Goal: Information Seeking & Learning: Learn about a topic

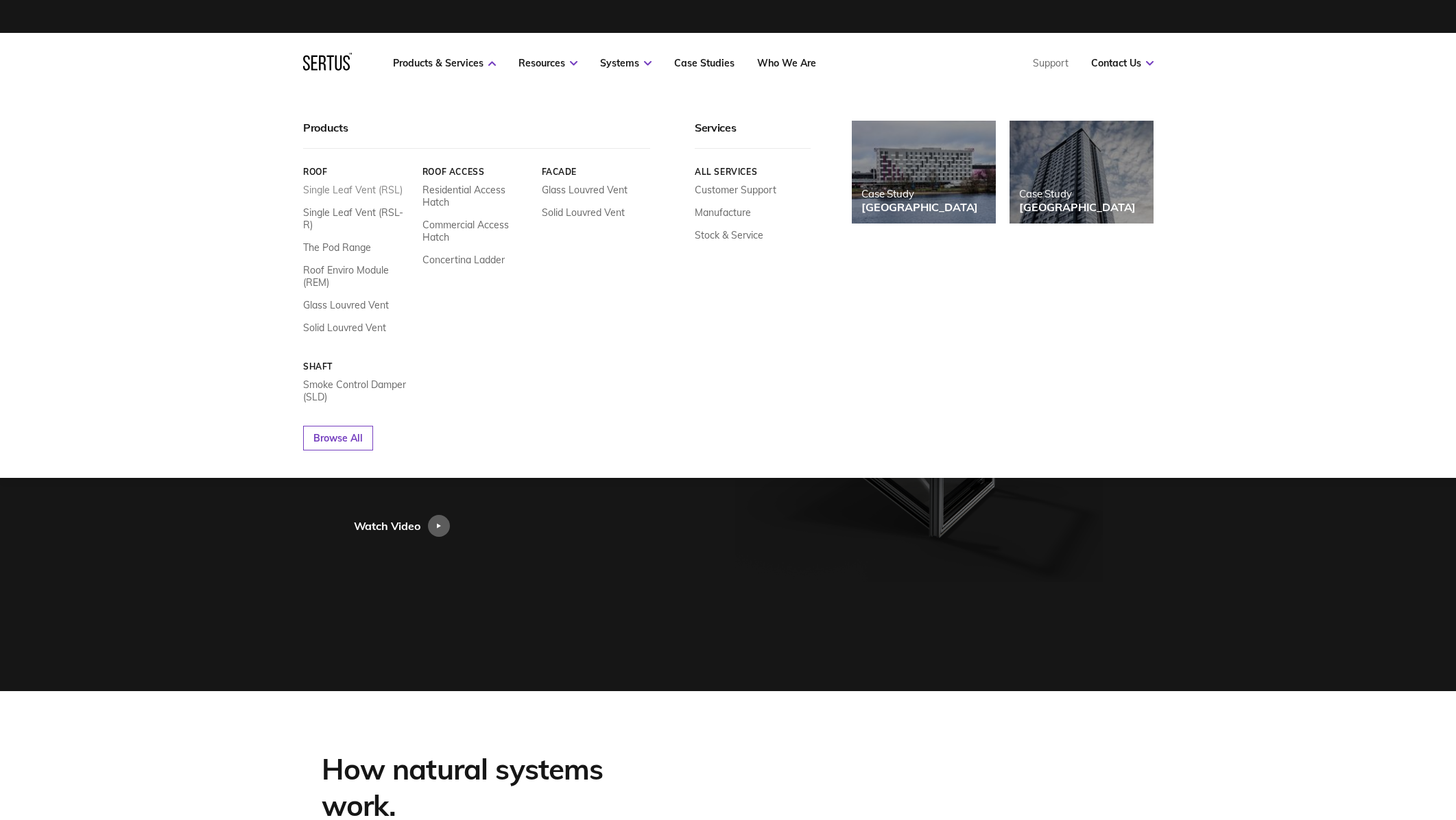
click at [380, 186] on link "Single Leaf Vent (RSL)" at bounding box center [353, 190] width 99 height 12
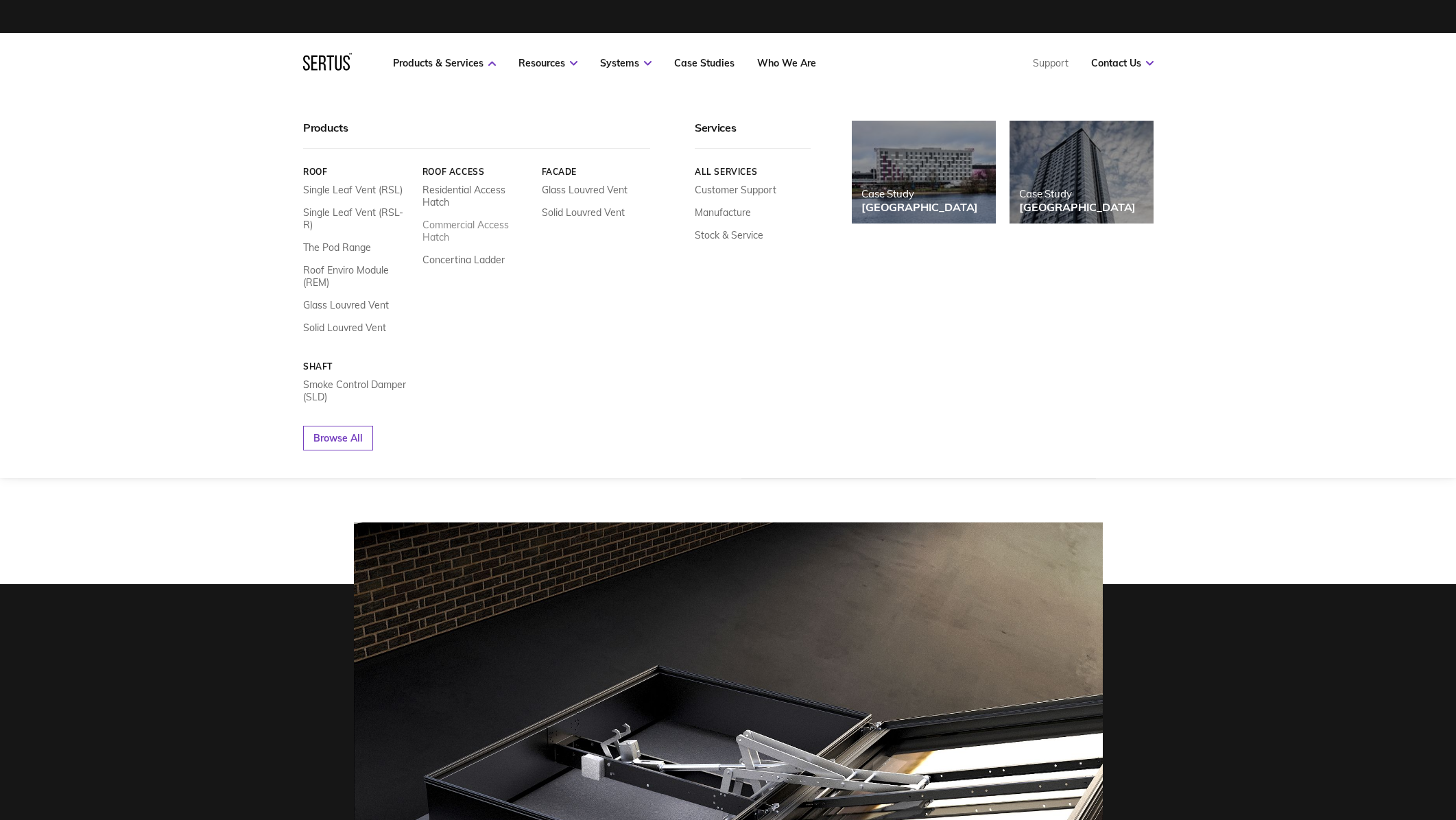
click at [490, 225] on link "Commercial Access Hatch" at bounding box center [476, 231] width 109 height 25
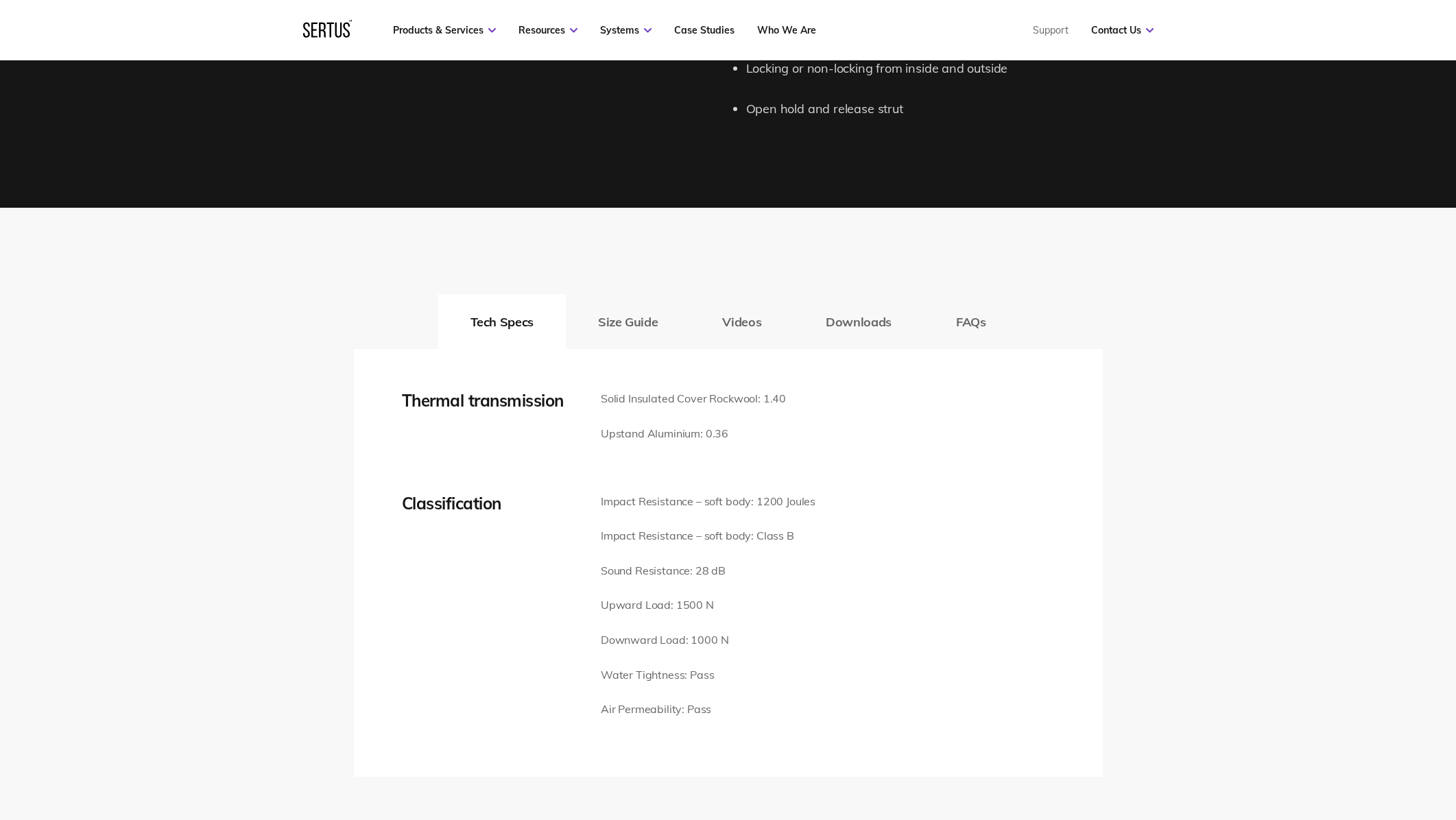
scroll to position [1700, 0]
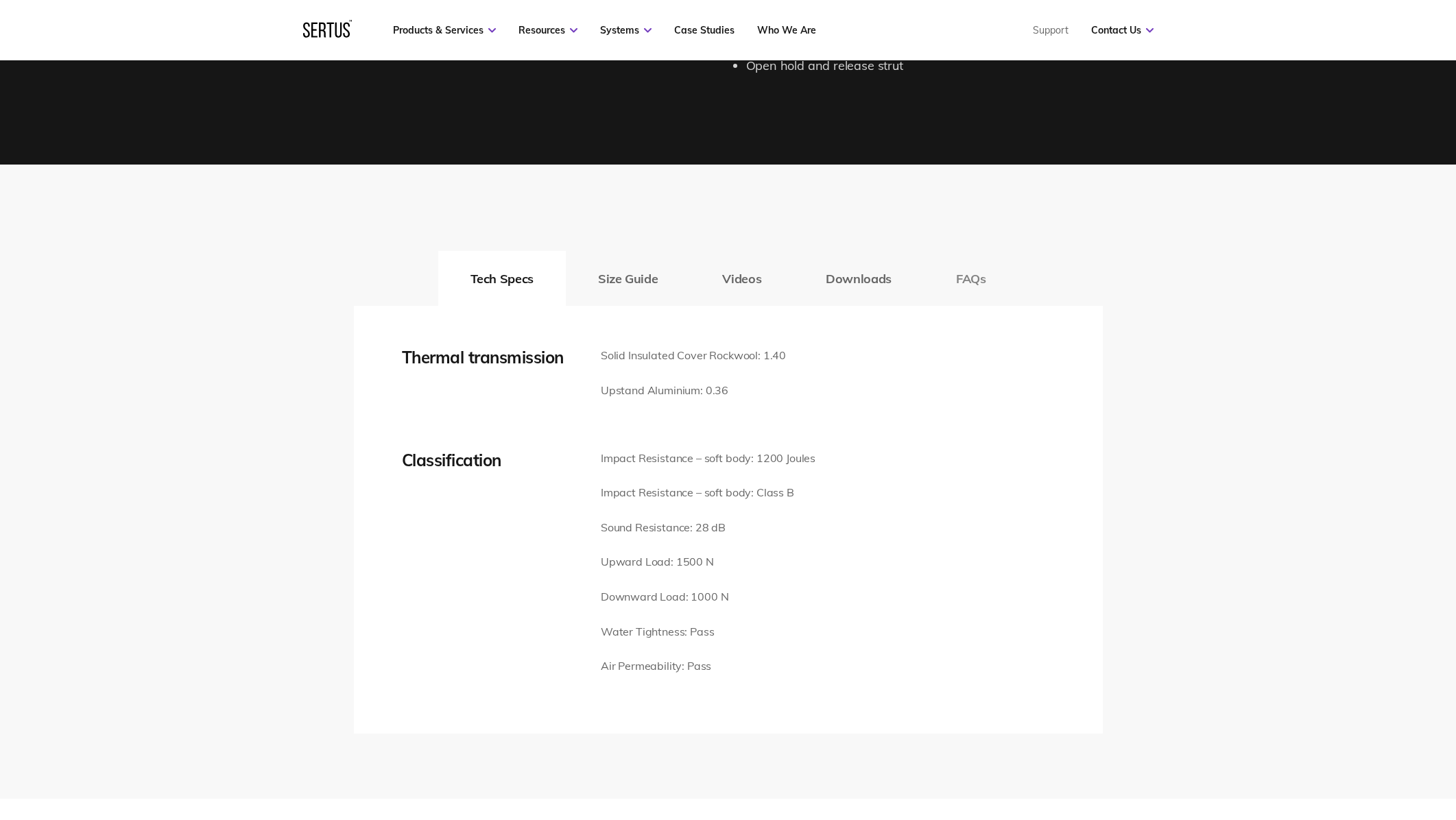
click at [970, 276] on button "FAQs" at bounding box center [971, 278] width 94 height 55
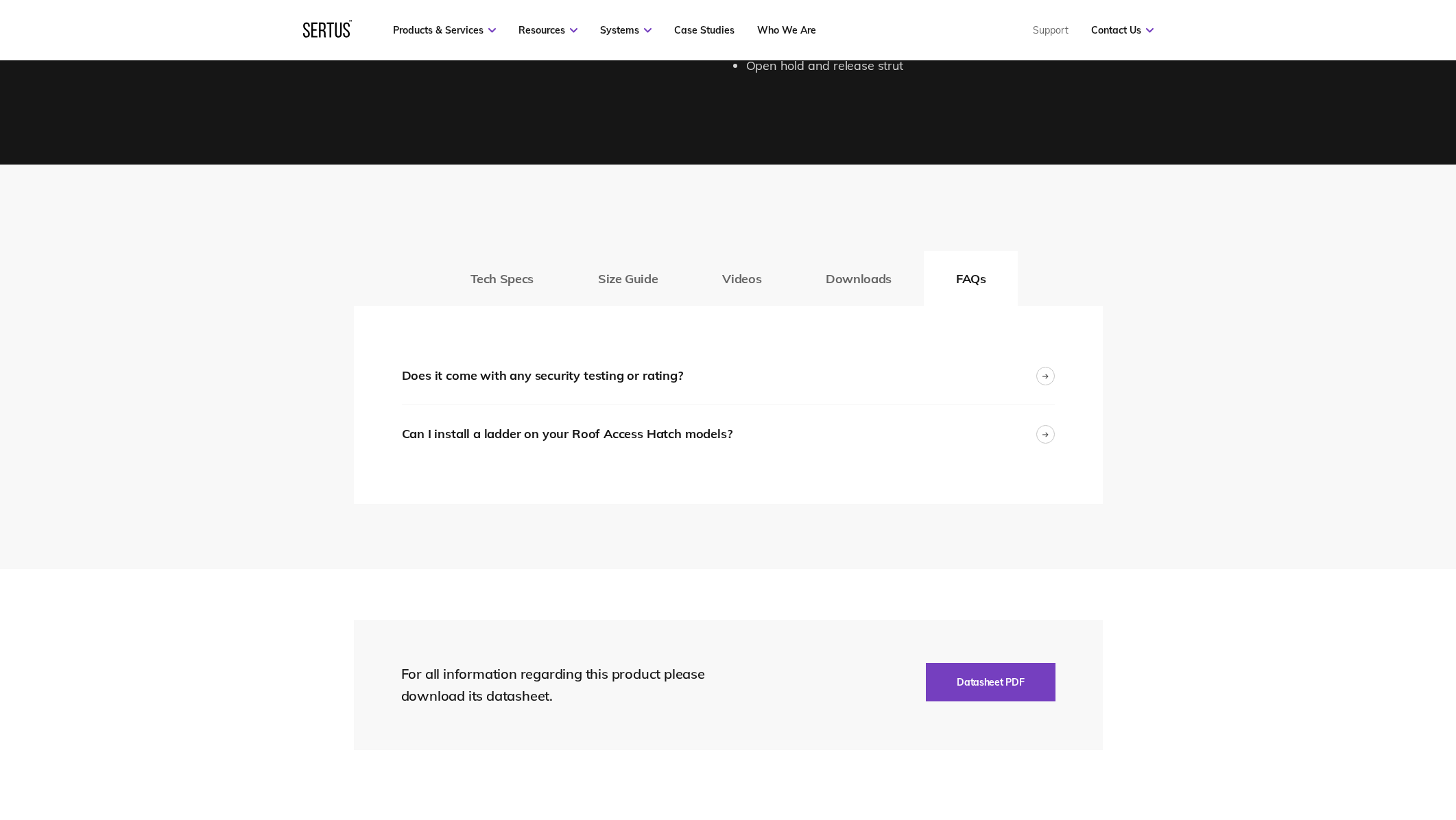
click at [509, 269] on button "Tech Specs" at bounding box center [502, 278] width 128 height 55
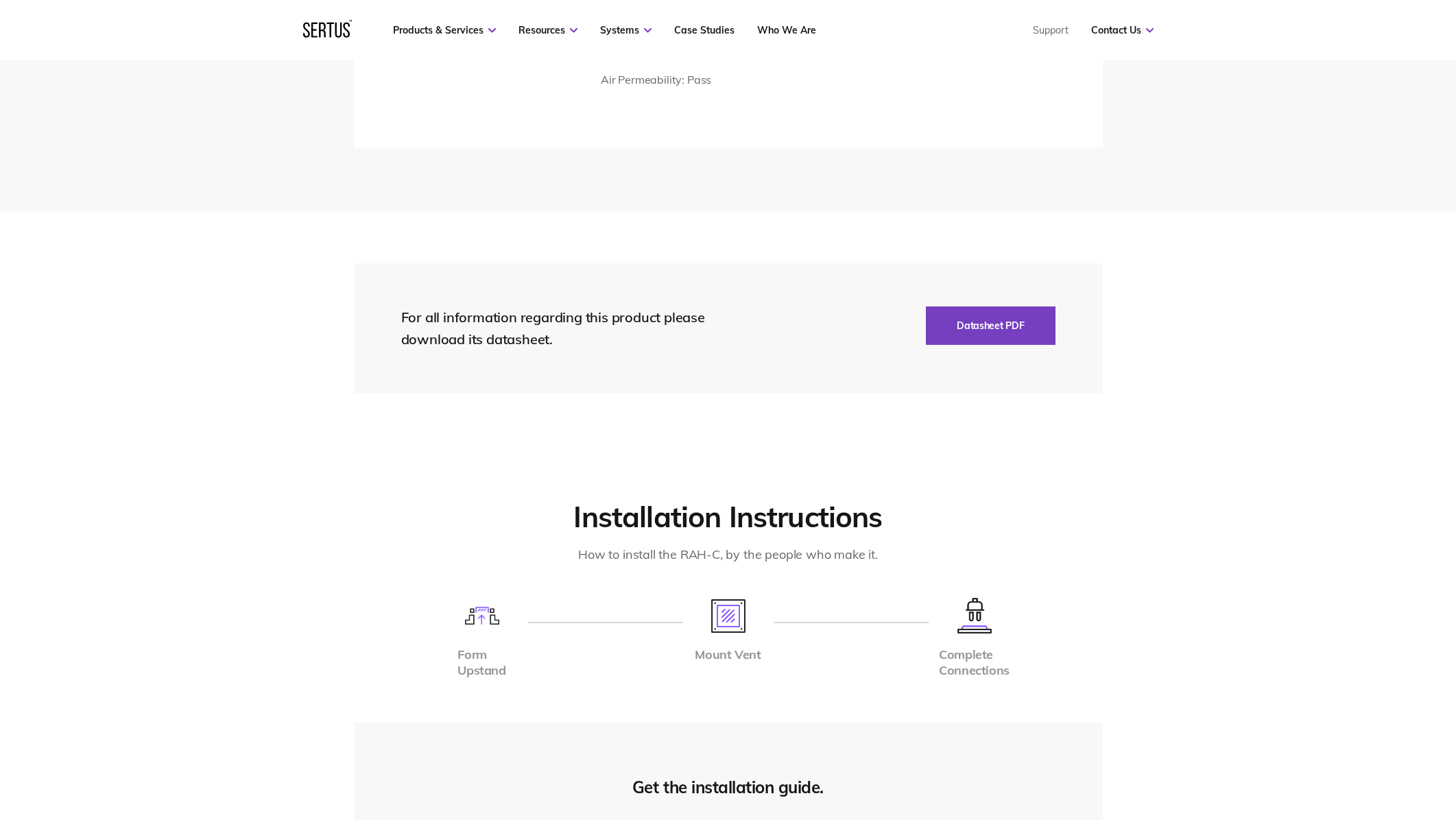
scroll to position [2277, 0]
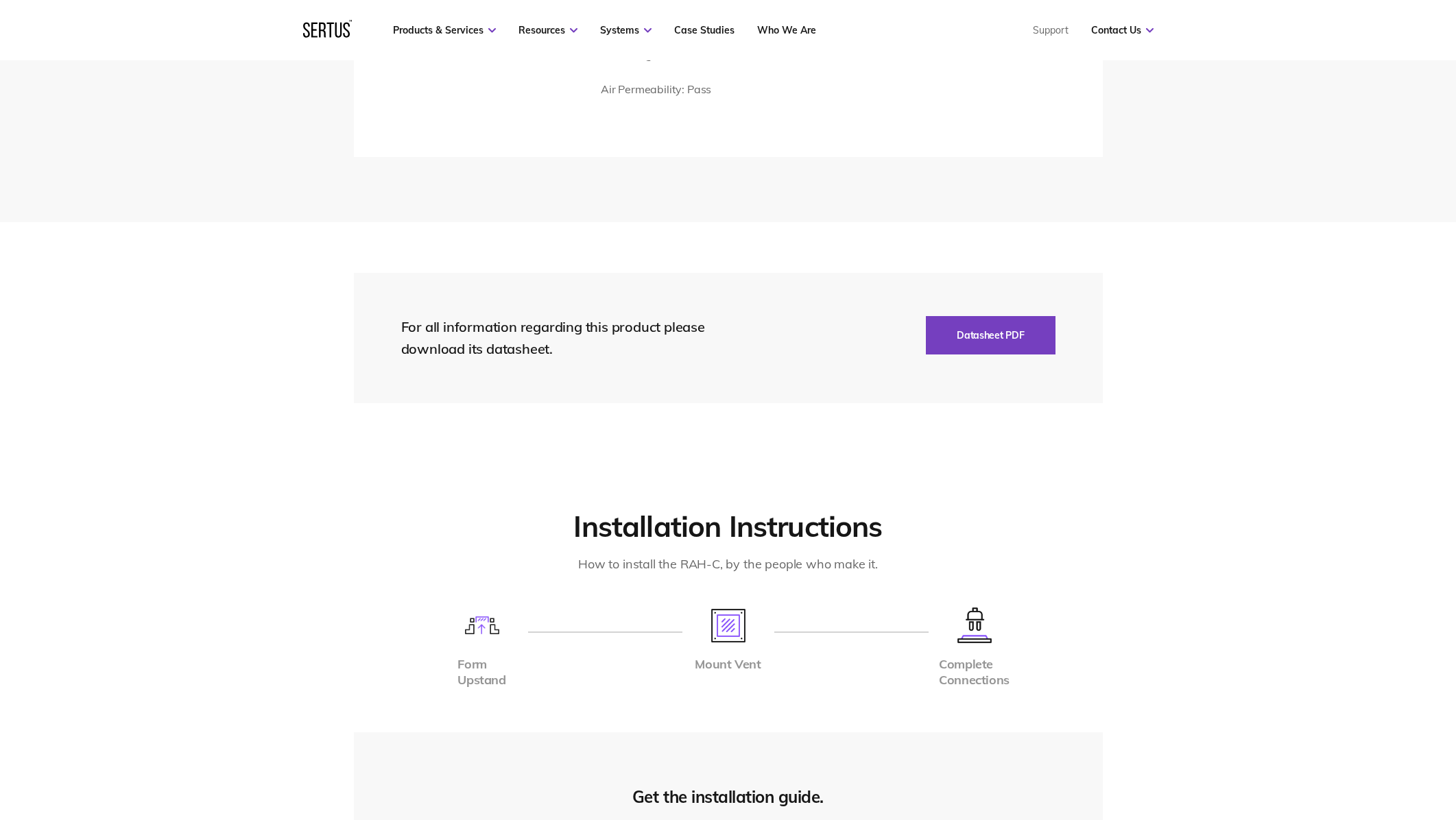
click at [1022, 355] on div "For all information regarding this product please download its datasheet. Datas…" at bounding box center [728, 338] width 749 height 131
click at [995, 338] on button "Datasheet PDF" at bounding box center [990, 335] width 129 height 38
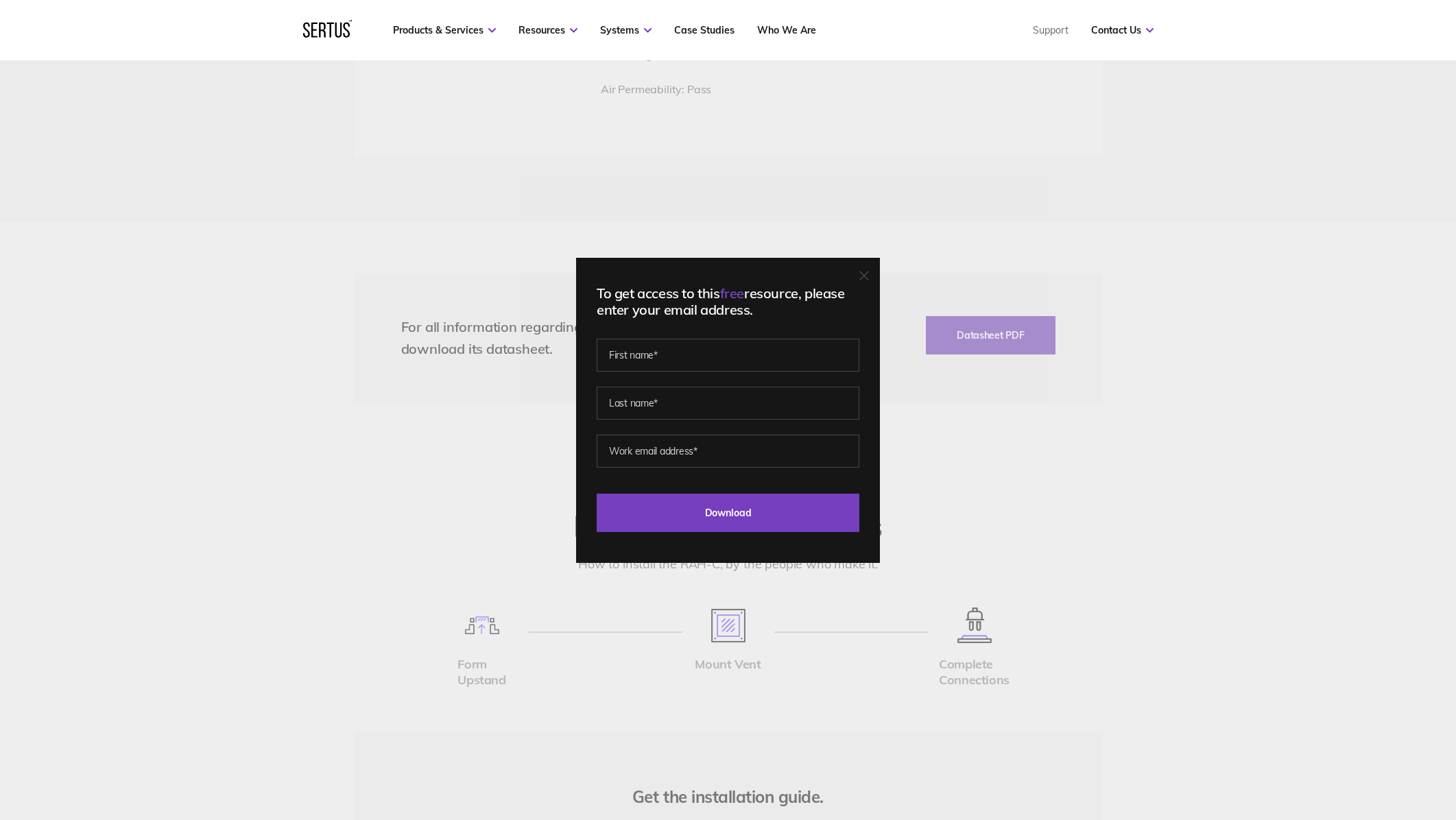
click at [868, 270] on div at bounding box center [864, 277] width 10 height 13
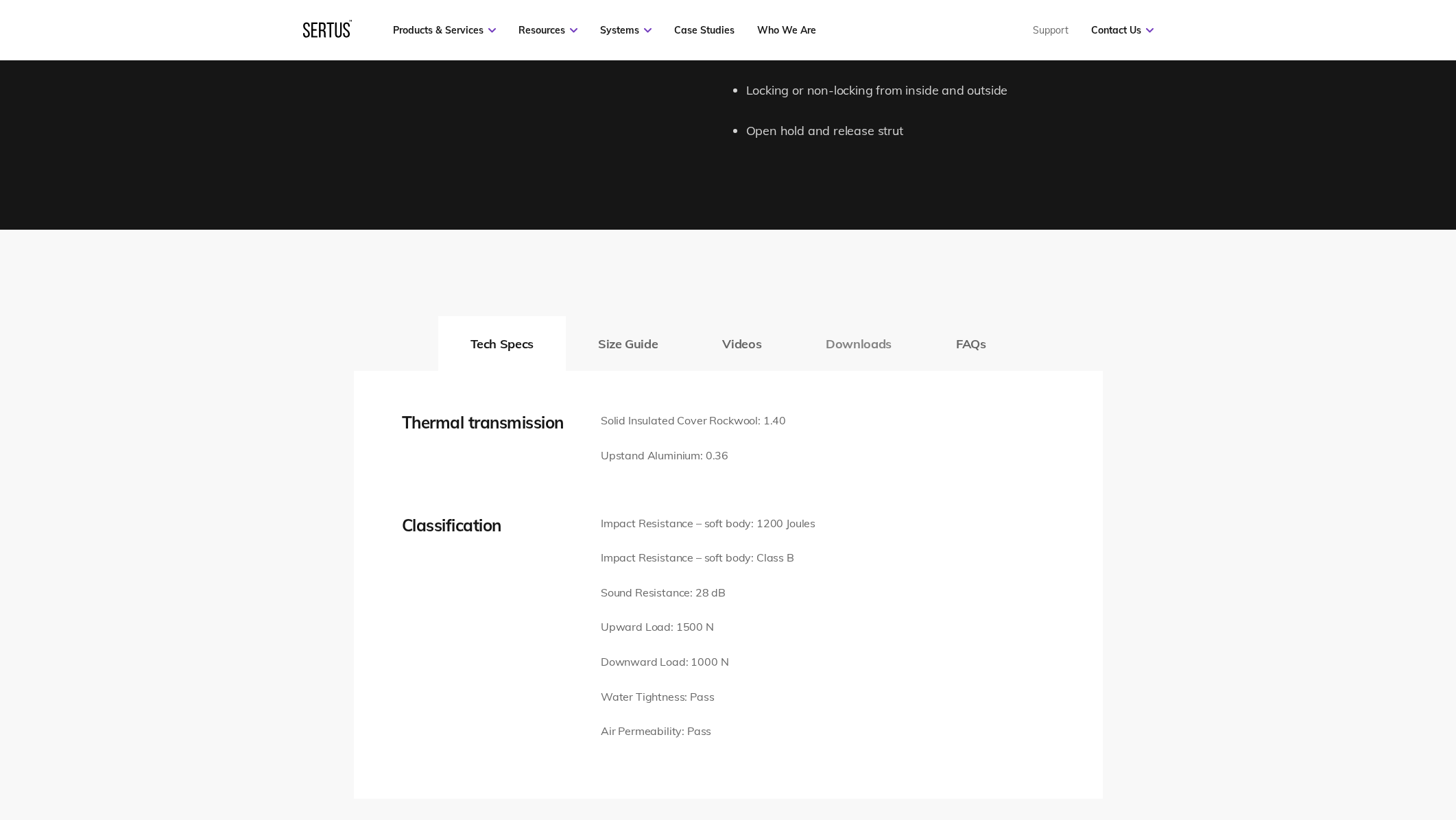
scroll to position [1634, 0]
click at [846, 345] on button "Downloads" at bounding box center [858, 344] width 131 height 55
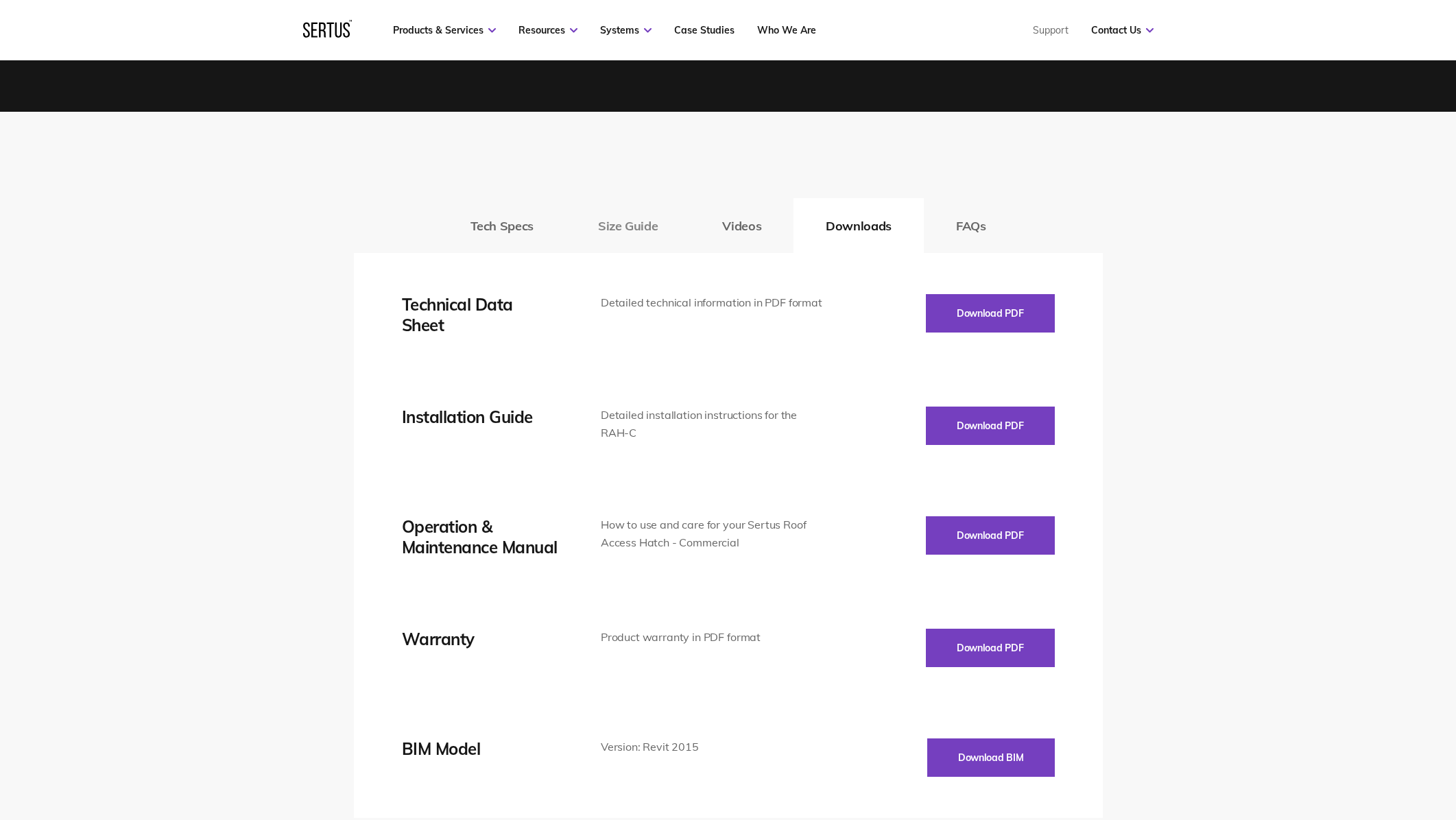
scroll to position [1738, 0]
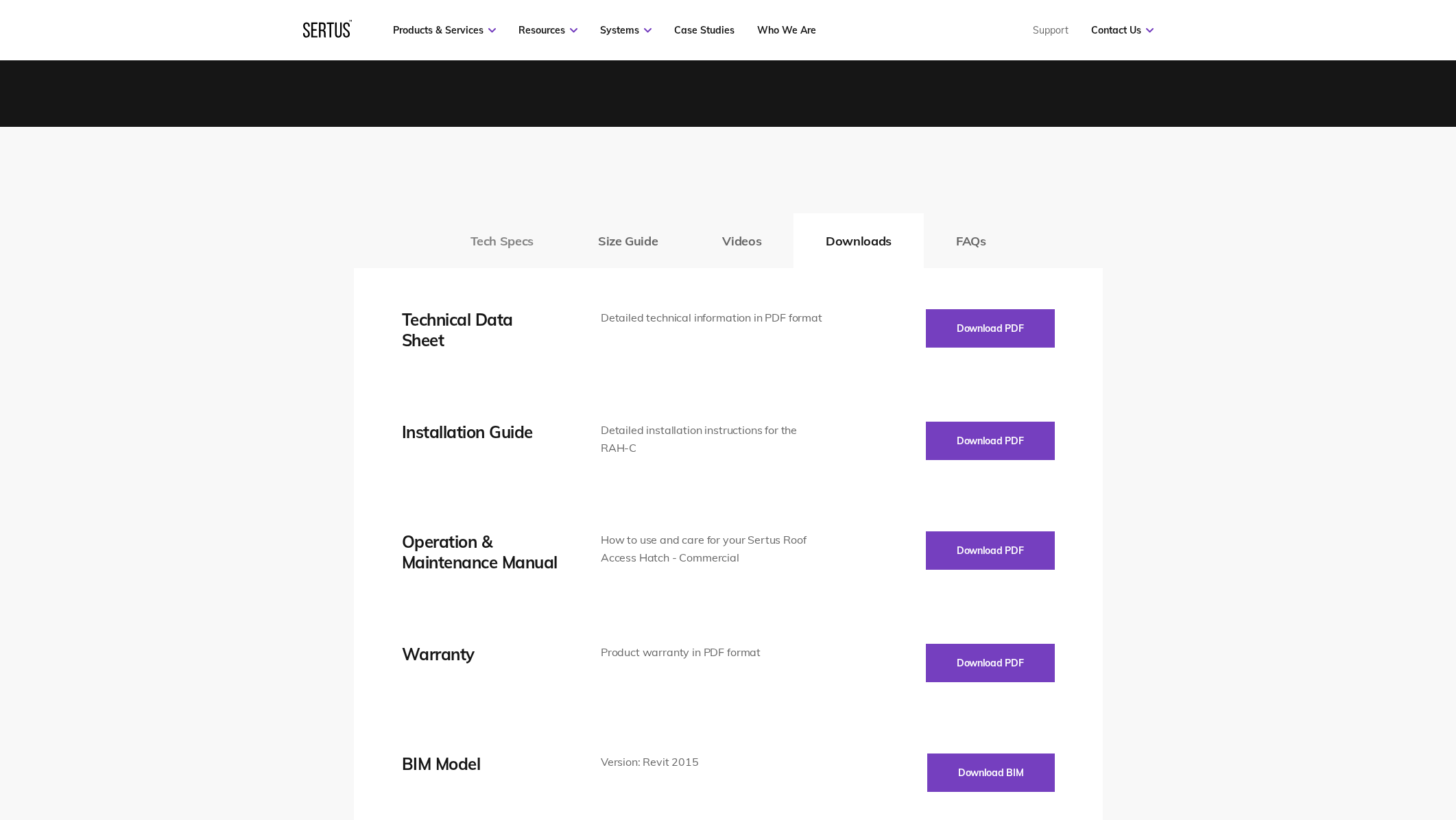
click at [527, 245] on button "Tech Specs" at bounding box center [502, 241] width 128 height 55
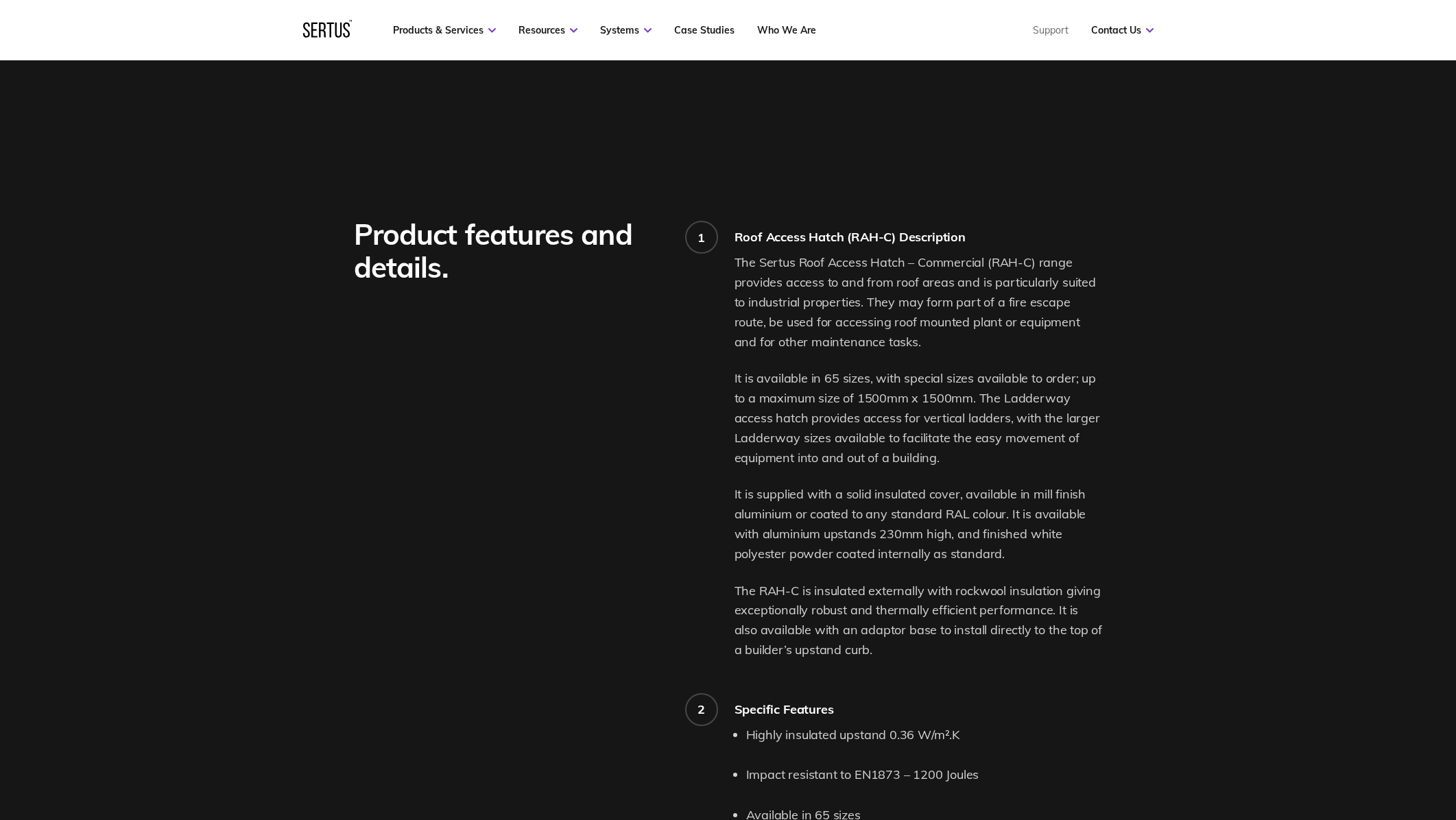
scroll to position [846, 0]
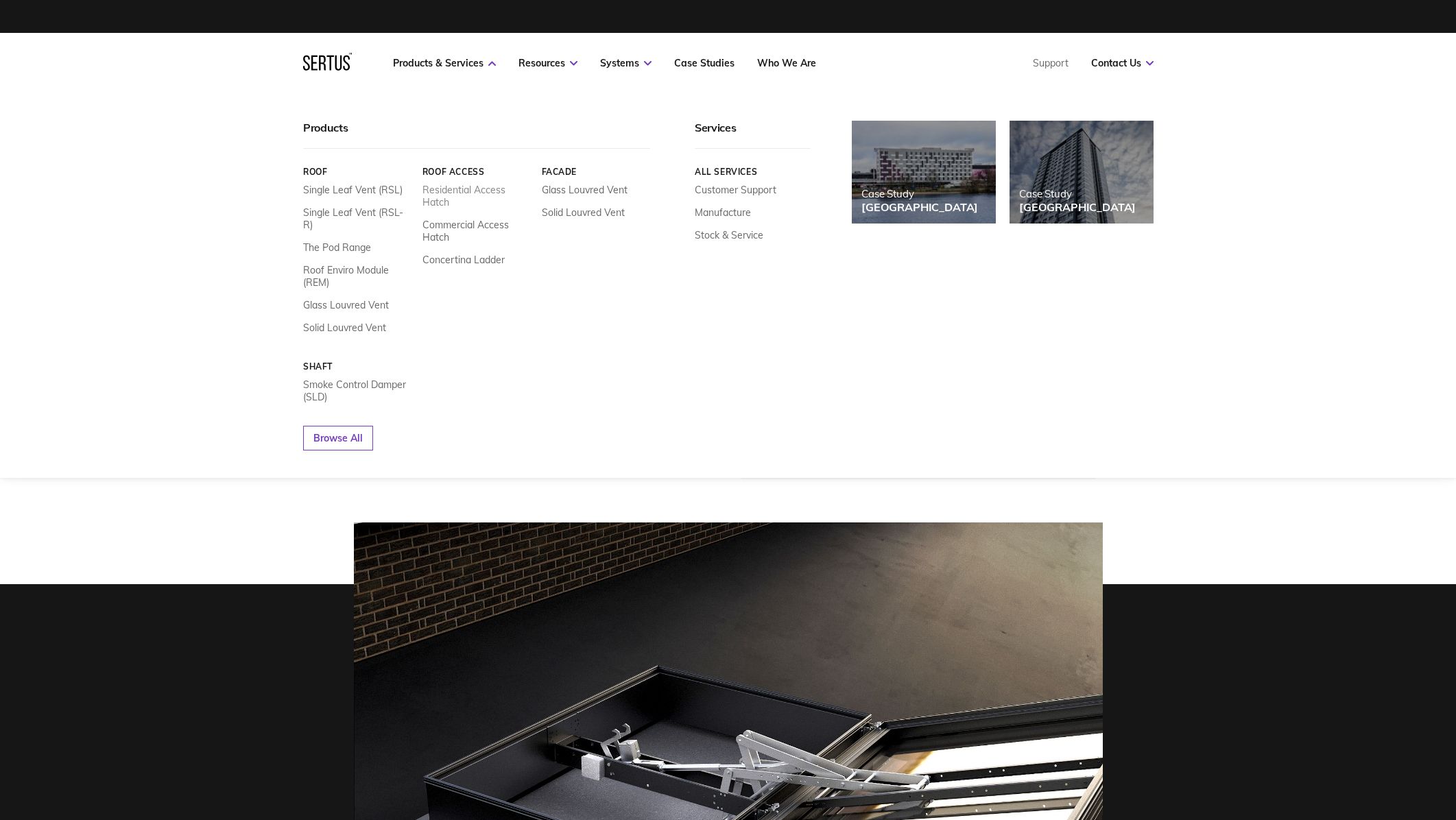
click at [477, 193] on link "Residential Access Hatch" at bounding box center [476, 196] width 109 height 25
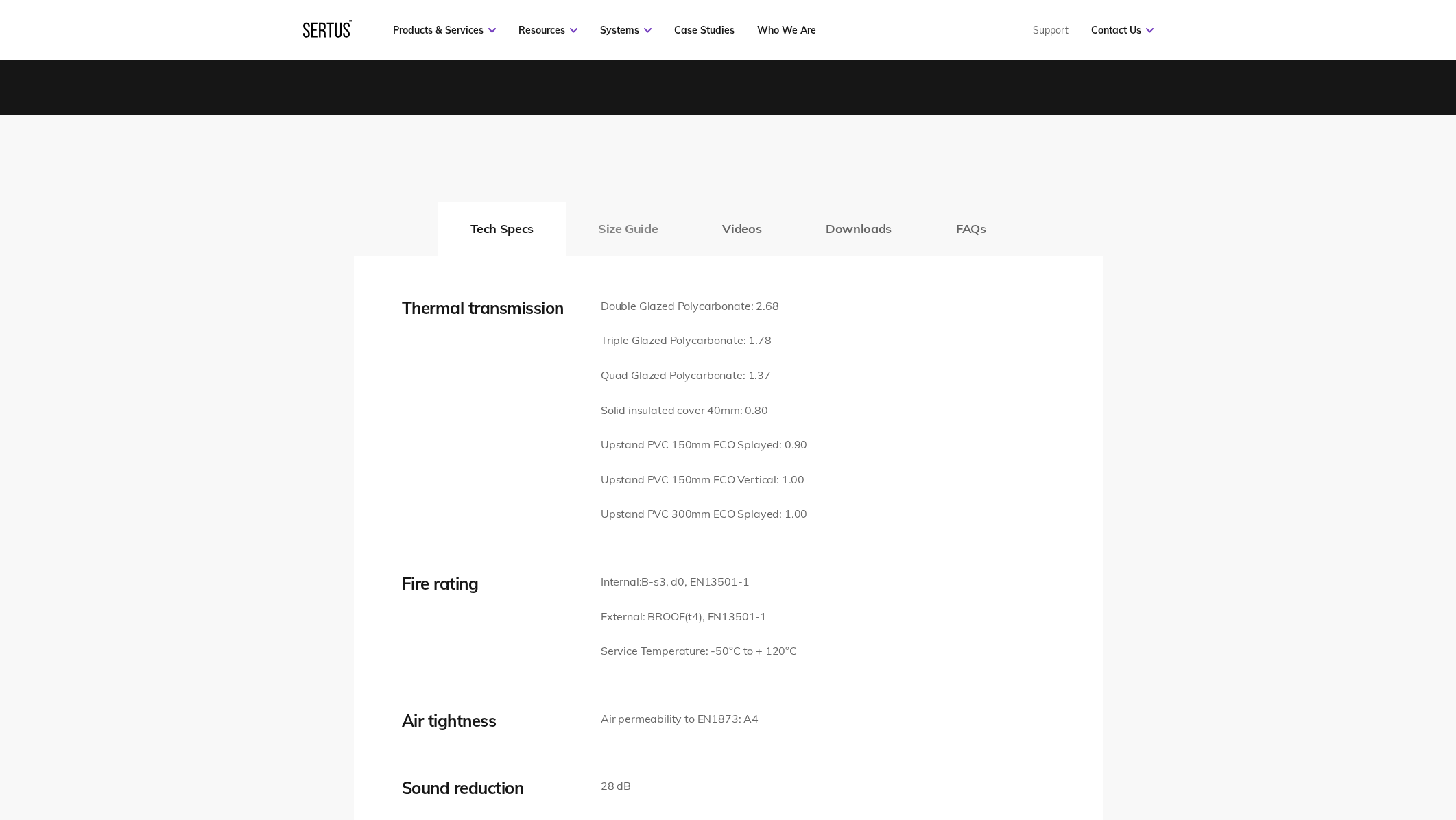
scroll to position [1806, 0]
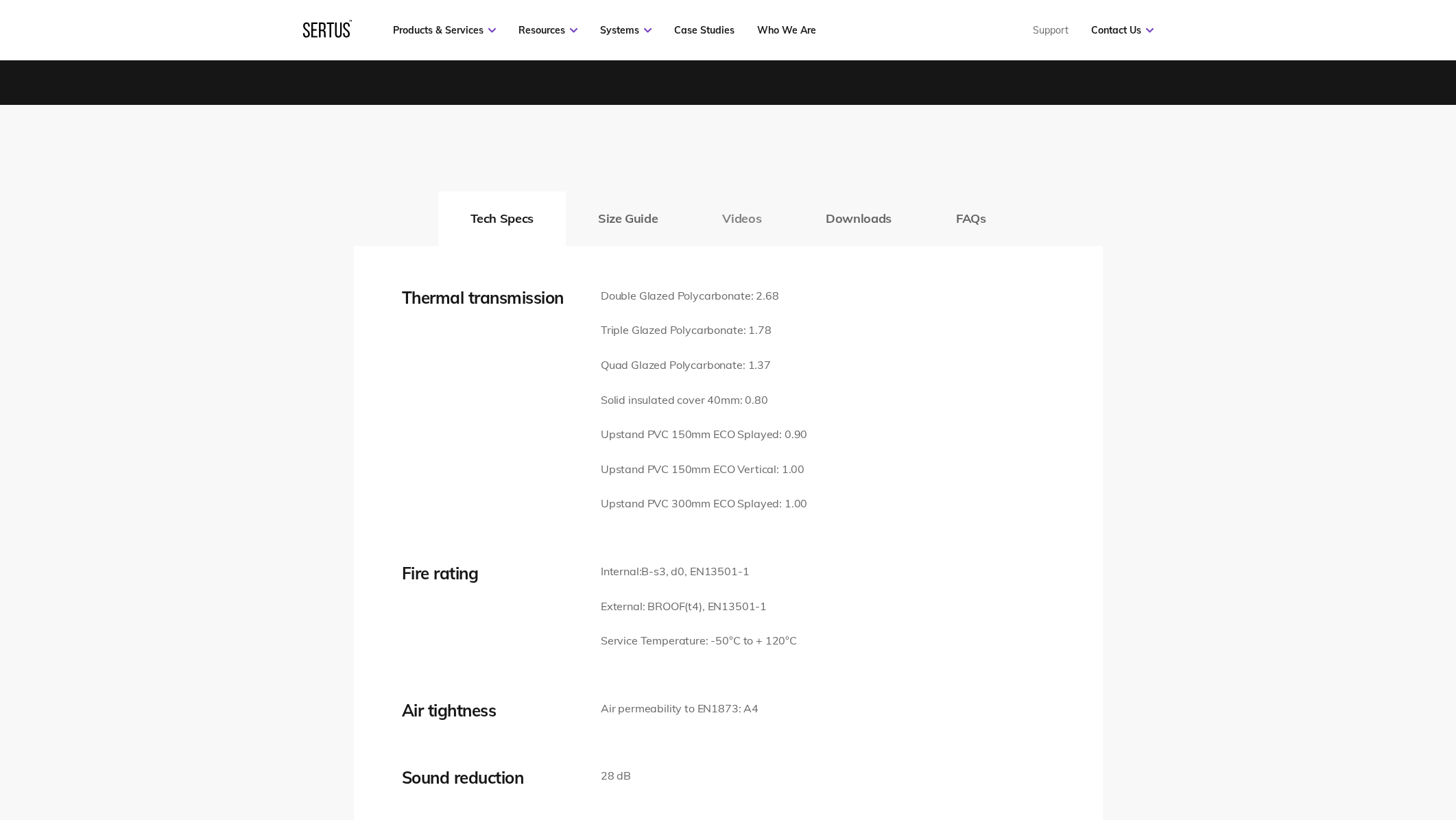
click at [766, 197] on button "Videos" at bounding box center [741, 219] width 104 height 55
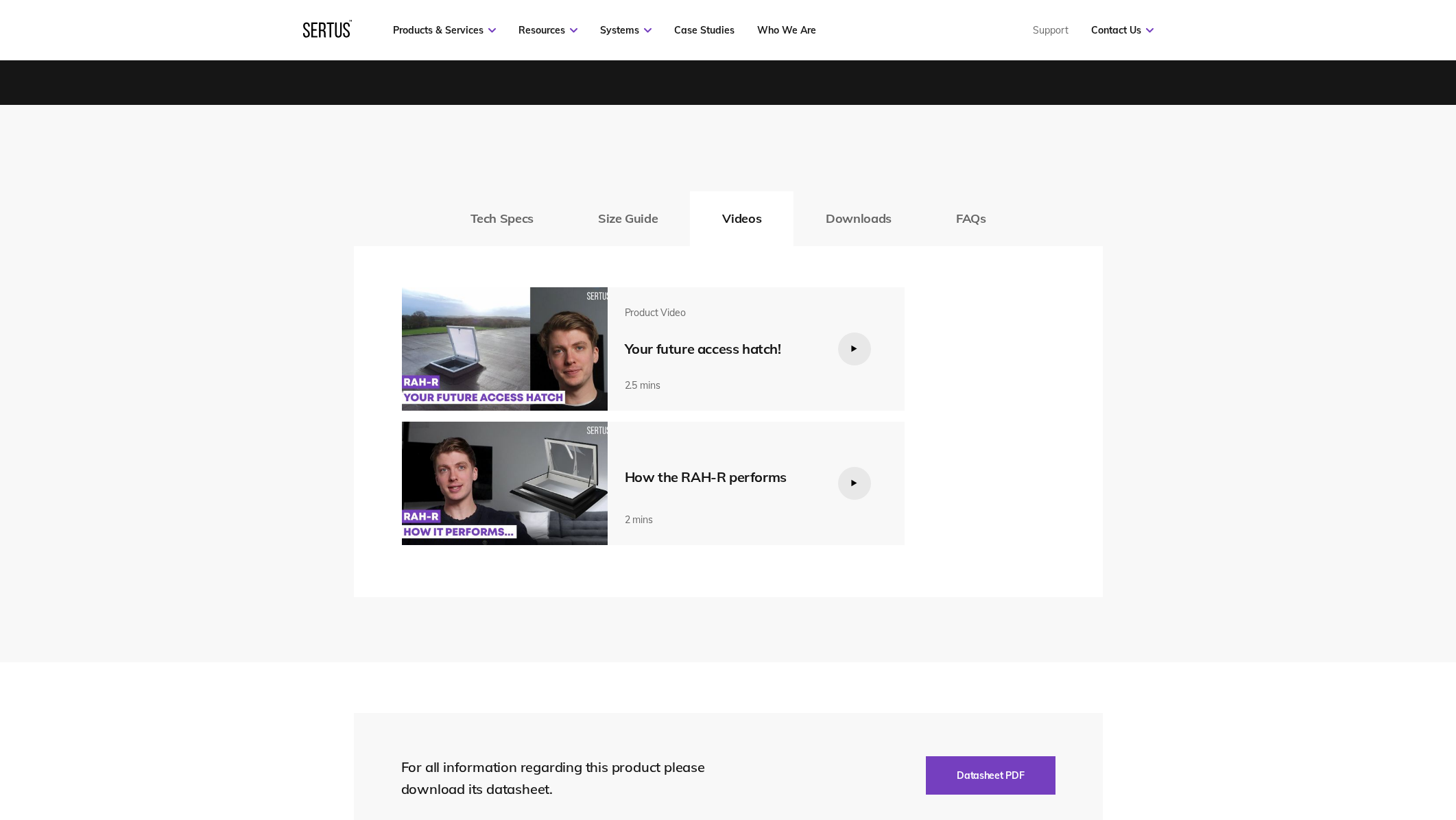
click at [849, 333] on div at bounding box center [854, 349] width 33 height 33
click at [560, 353] on img at bounding box center [504, 348] width 206 height 123
click at [577, 347] on img at bounding box center [504, 348] width 206 height 123
click at [577, 353] on img at bounding box center [504, 348] width 206 height 123
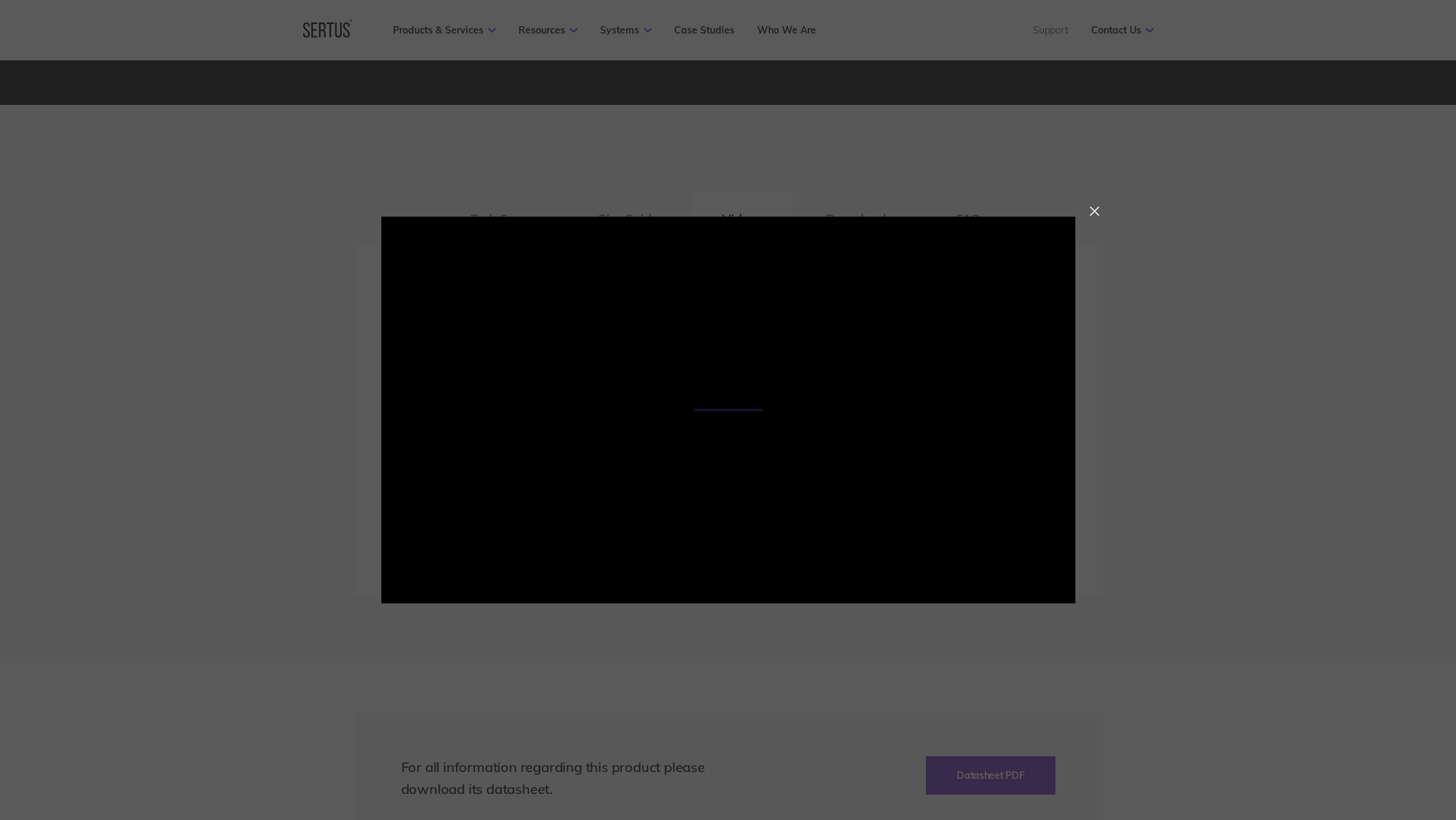
click at [1269, 297] on div at bounding box center [728, 410] width 1456 height 820
